Goal: Complete application form: Complete application form

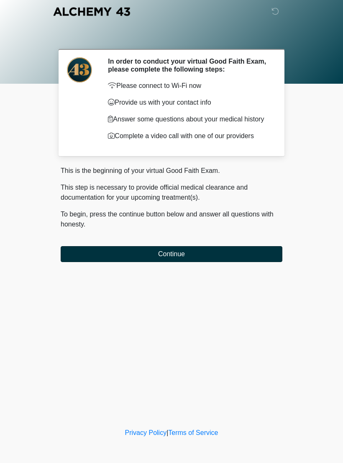
click at [252, 260] on button "Continue" at bounding box center [172, 254] width 222 height 16
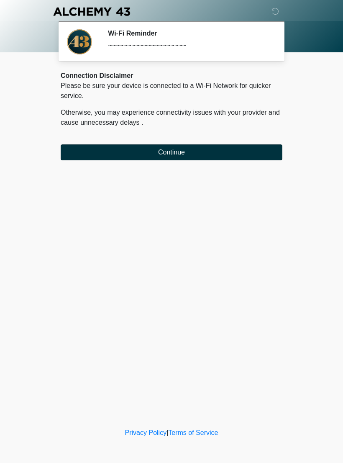
click at [90, 155] on button "Continue" at bounding box center [172, 152] width 222 height 16
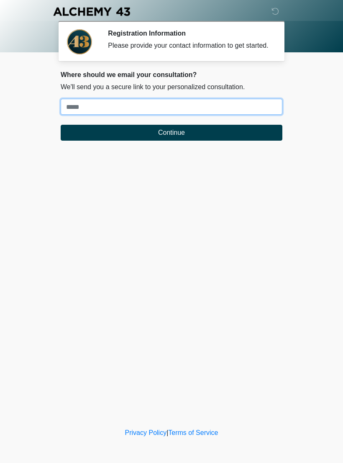
click at [78, 113] on input "Where should we email your treatment plan?" at bounding box center [172, 107] width 222 height 16
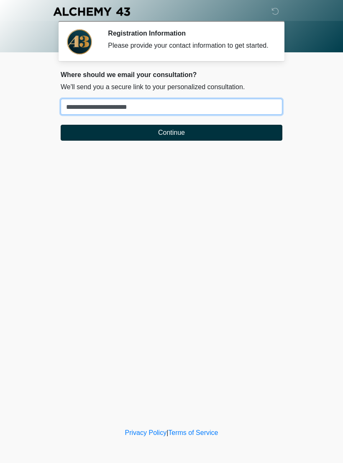
type input "**********"
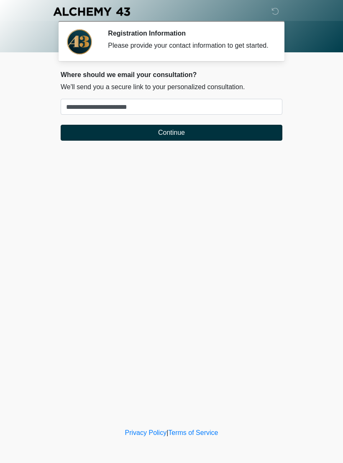
click at [99, 141] on button "Continue" at bounding box center [172, 133] width 222 height 16
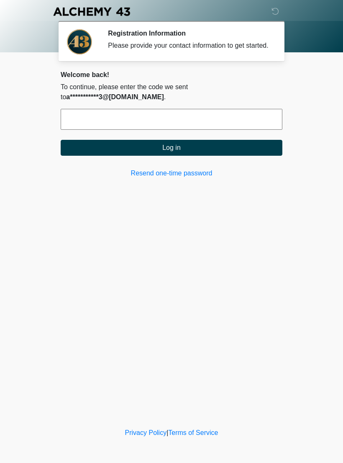
click at [72, 130] on input "text" at bounding box center [172, 119] width 222 height 21
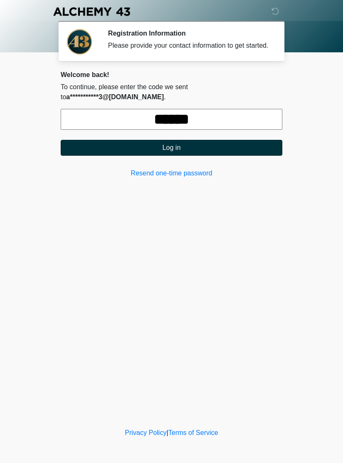
type input "******"
click at [110, 148] on button "Log in" at bounding box center [172, 148] width 222 height 16
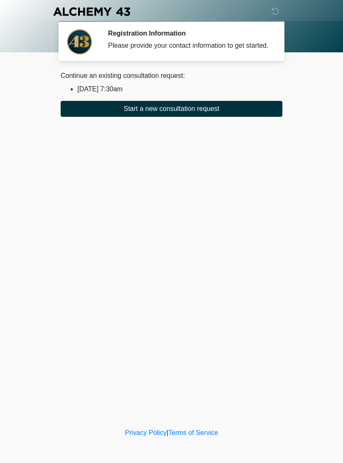
click at [68, 116] on button "Start a new consultation request" at bounding box center [172, 109] width 222 height 16
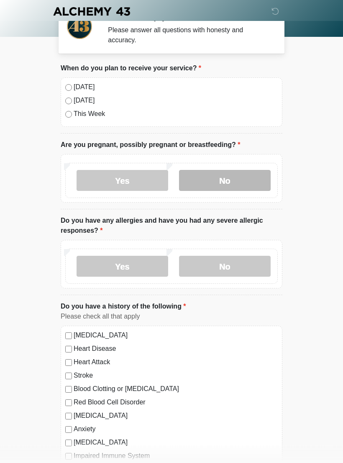
click at [208, 174] on label "No" at bounding box center [225, 180] width 92 height 21
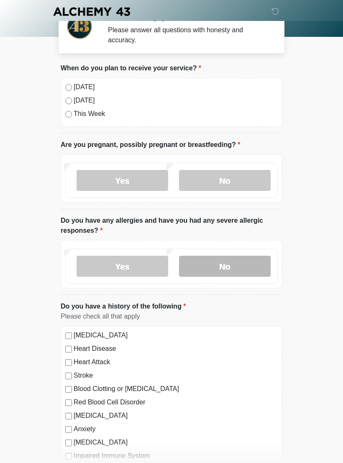
click at [237, 264] on label "No" at bounding box center [225, 266] width 92 height 21
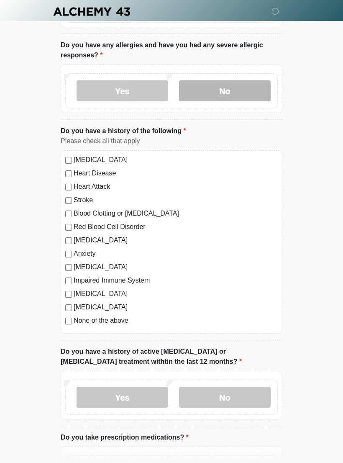
scroll to position [193, 0]
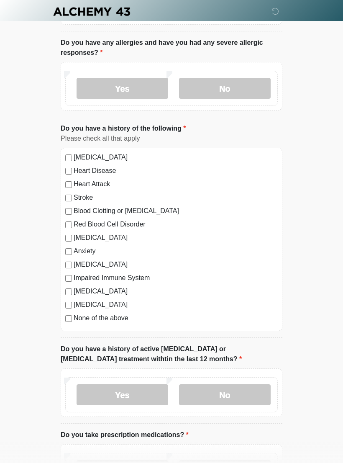
click at [75, 318] on label "None of the above" at bounding box center [176, 318] width 204 height 10
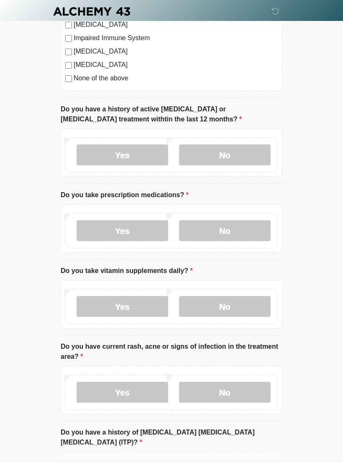
scroll to position [436, 0]
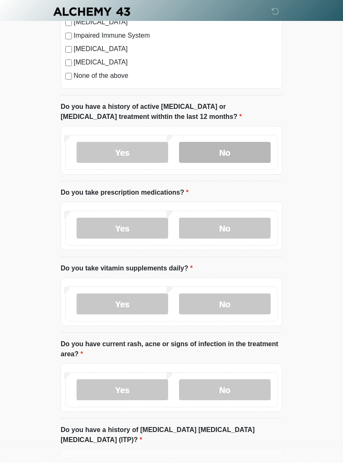
click at [246, 157] on label "No" at bounding box center [225, 152] width 92 height 21
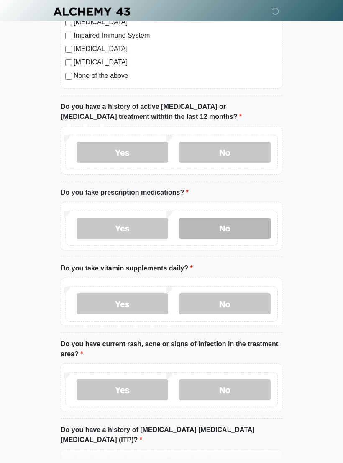
click at [232, 225] on label "No" at bounding box center [225, 228] width 92 height 21
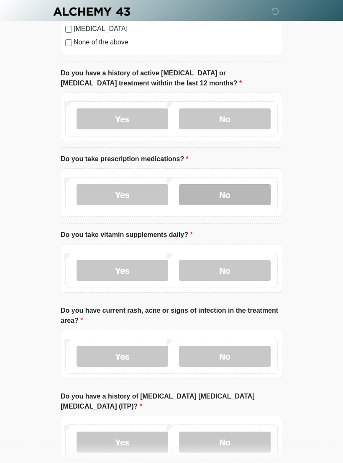
scroll to position [473, 0]
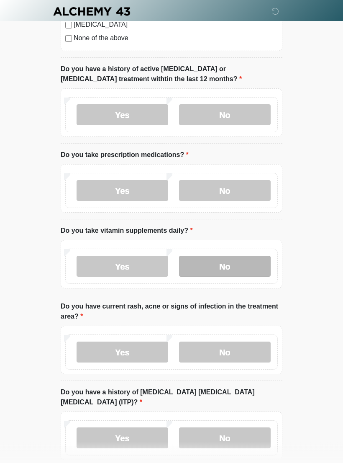
click at [244, 264] on label "No" at bounding box center [225, 266] width 92 height 21
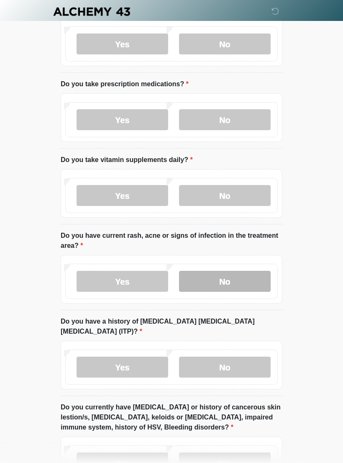
click at [236, 285] on label "No" at bounding box center [225, 281] width 92 height 21
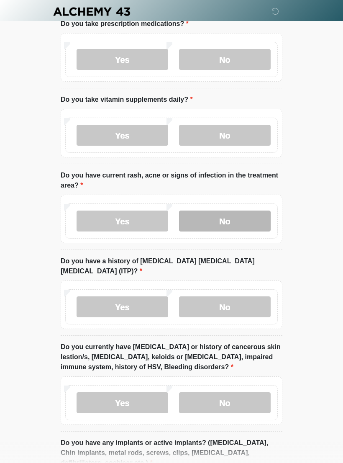
scroll to position [614, 0]
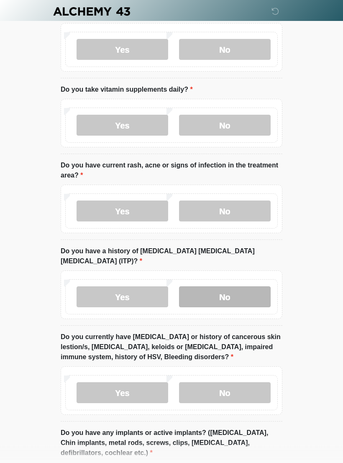
click at [236, 289] on label "No" at bounding box center [225, 297] width 92 height 21
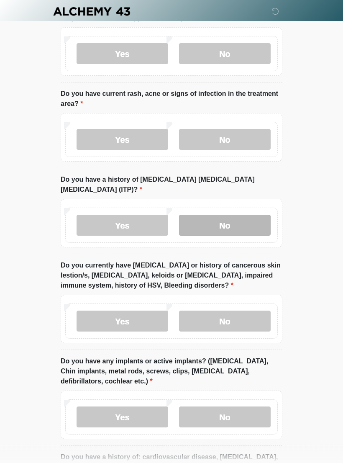
scroll to position [686, 0]
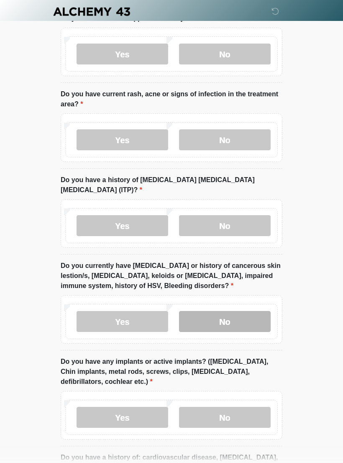
click at [242, 316] on label "No" at bounding box center [225, 321] width 92 height 21
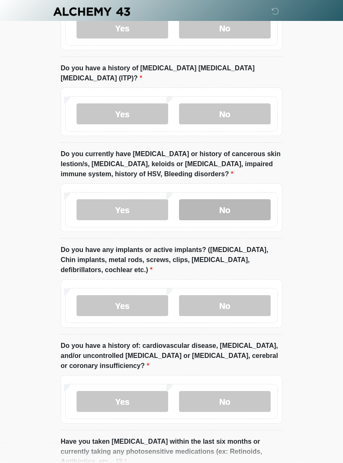
scroll to position [850, 0]
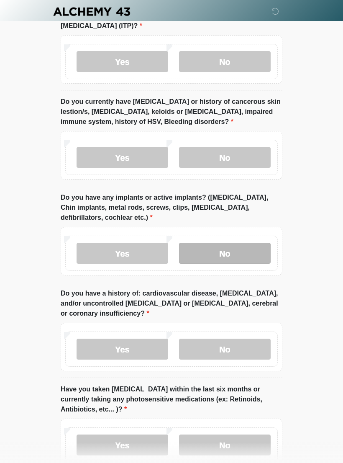
click at [244, 249] on label "No" at bounding box center [225, 253] width 92 height 21
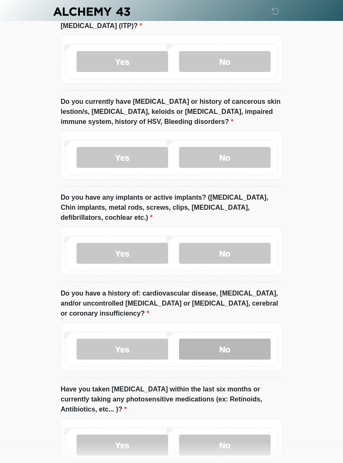
click at [249, 349] on label "No" at bounding box center [225, 349] width 92 height 21
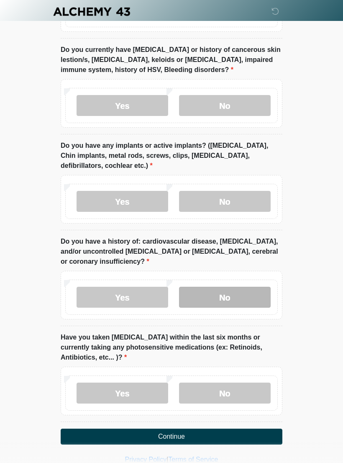
scroll to position [913, 0]
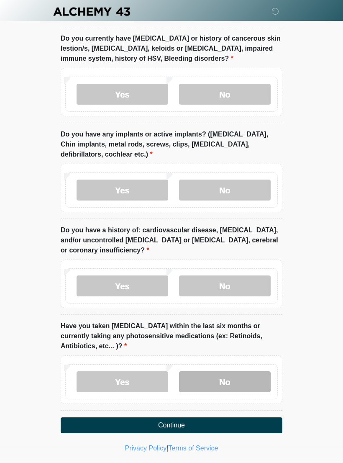
click at [230, 380] on label "No" at bounding box center [225, 381] width 92 height 21
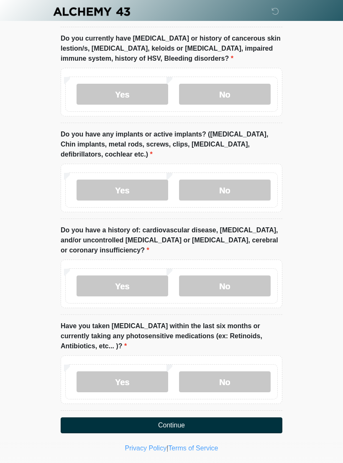
click at [222, 417] on button "Continue" at bounding box center [172, 425] width 222 height 16
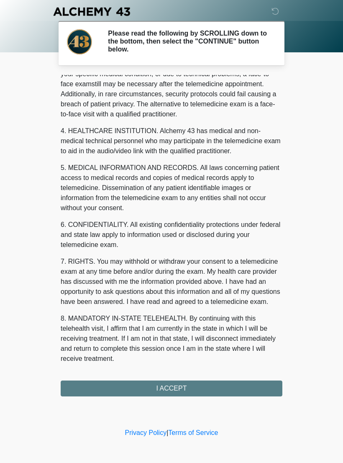
scroll to position [200, 0]
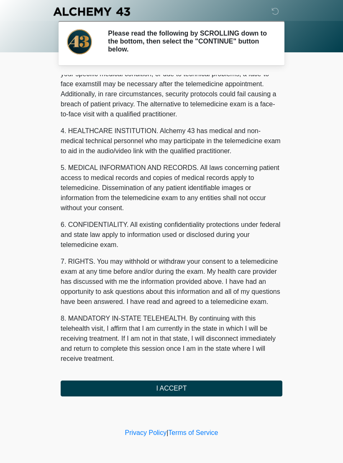
click at [211, 385] on button "I ACCEPT" at bounding box center [172, 388] width 222 height 16
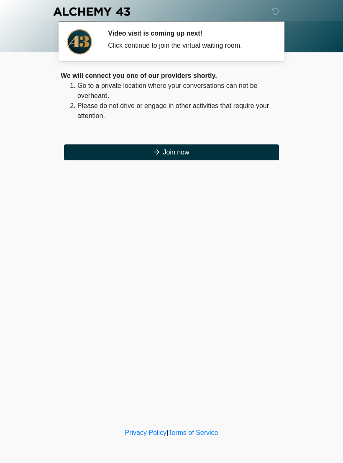
click at [232, 153] on button "Join now" at bounding box center [171, 152] width 215 height 16
